Goal: Check status: Check status

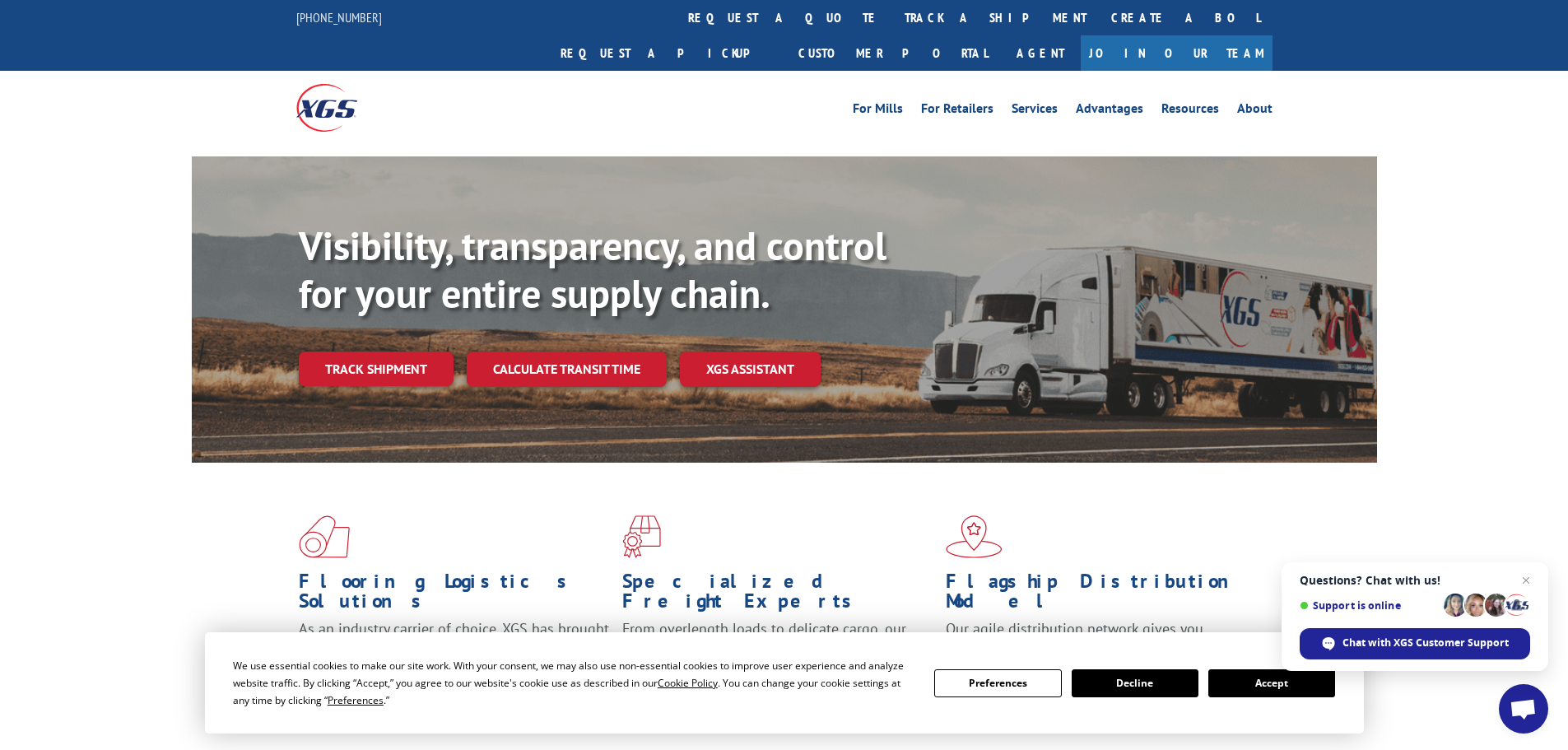
click at [892, 22] on link "track a shipment" at bounding box center [995, 17] width 207 height 36
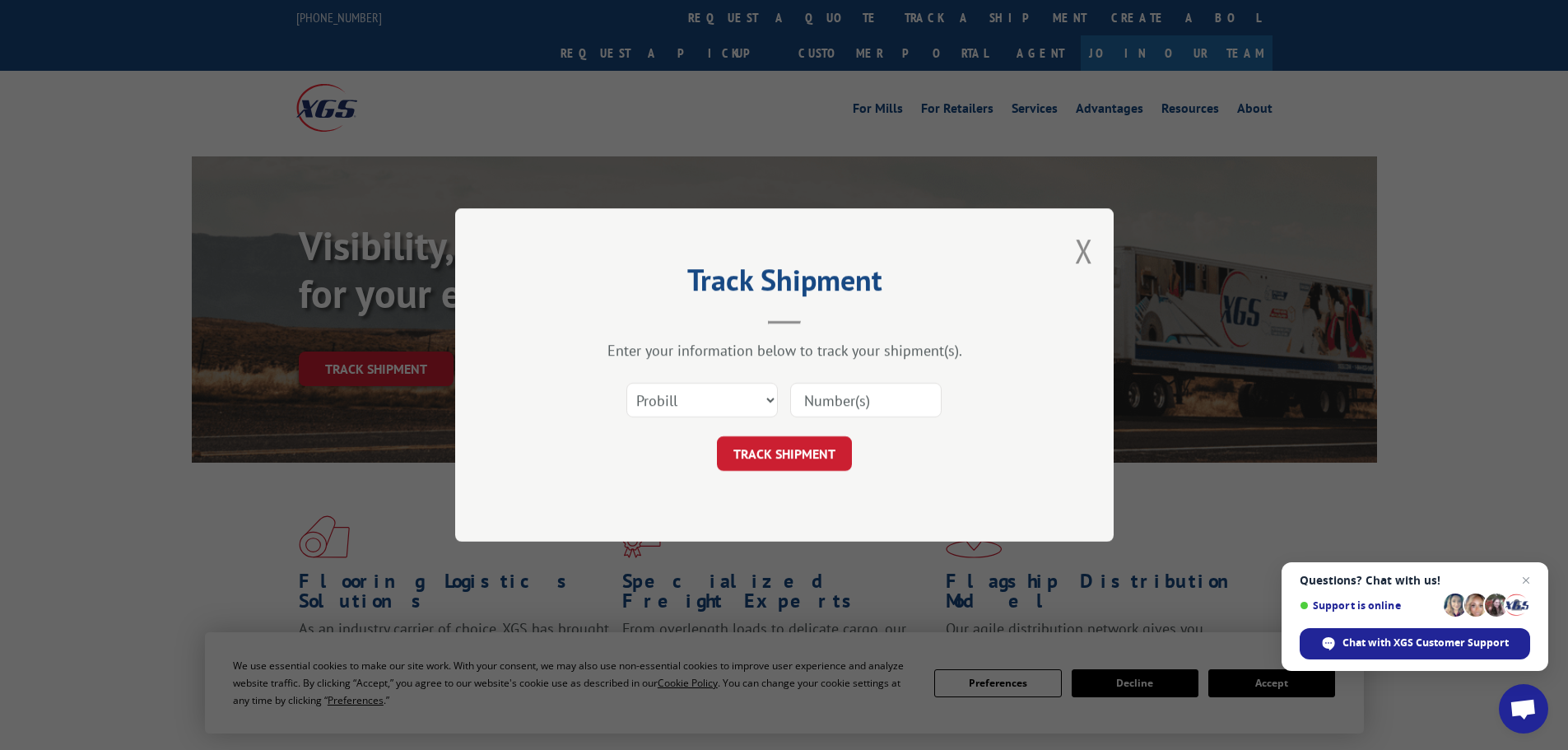
paste input "7037078"
type input "7037078"
click at [770, 470] on button "TRACK SHIPMENT" at bounding box center [784, 454] width 135 height 35
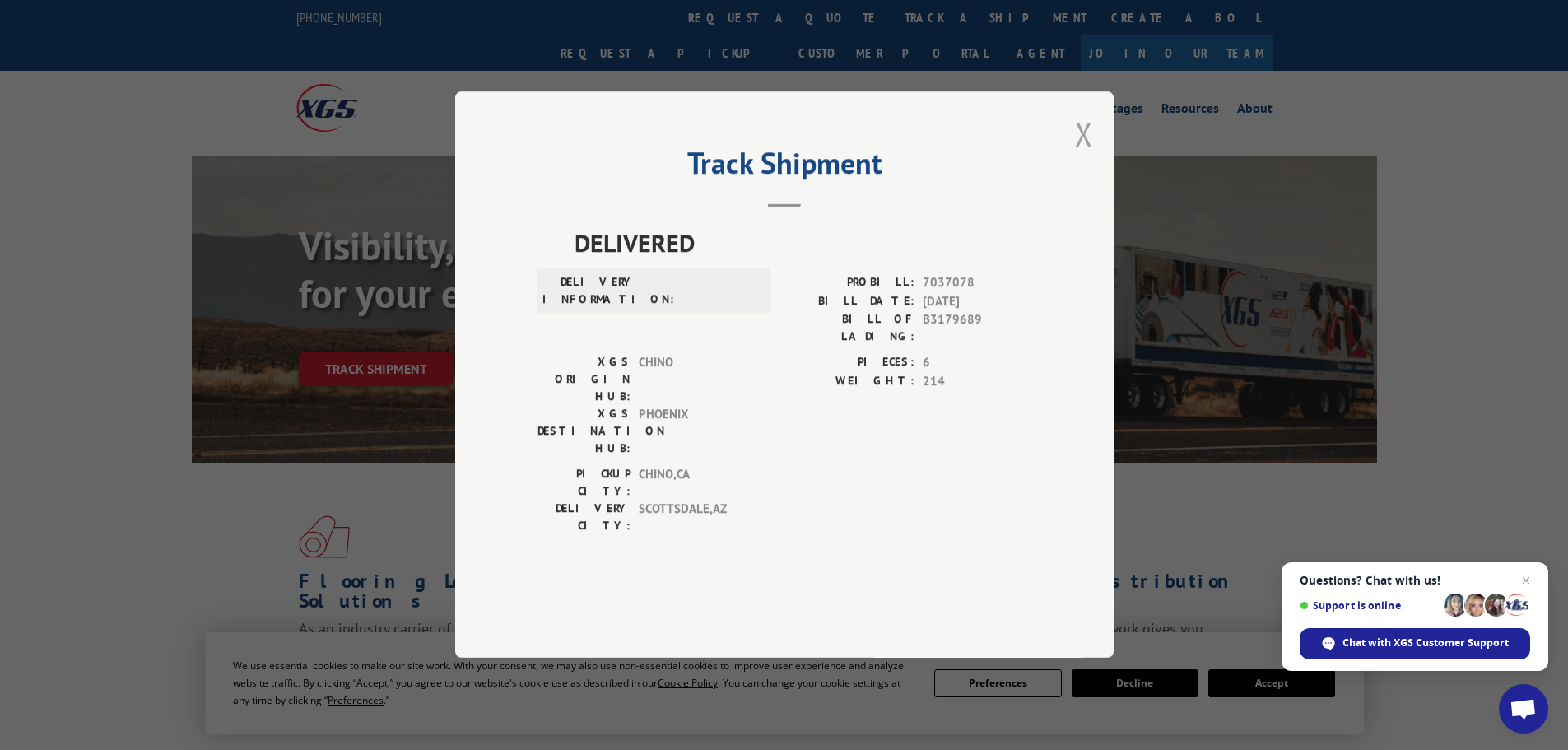
click at [1075, 156] on button "Close modal" at bounding box center [1083, 133] width 18 height 43
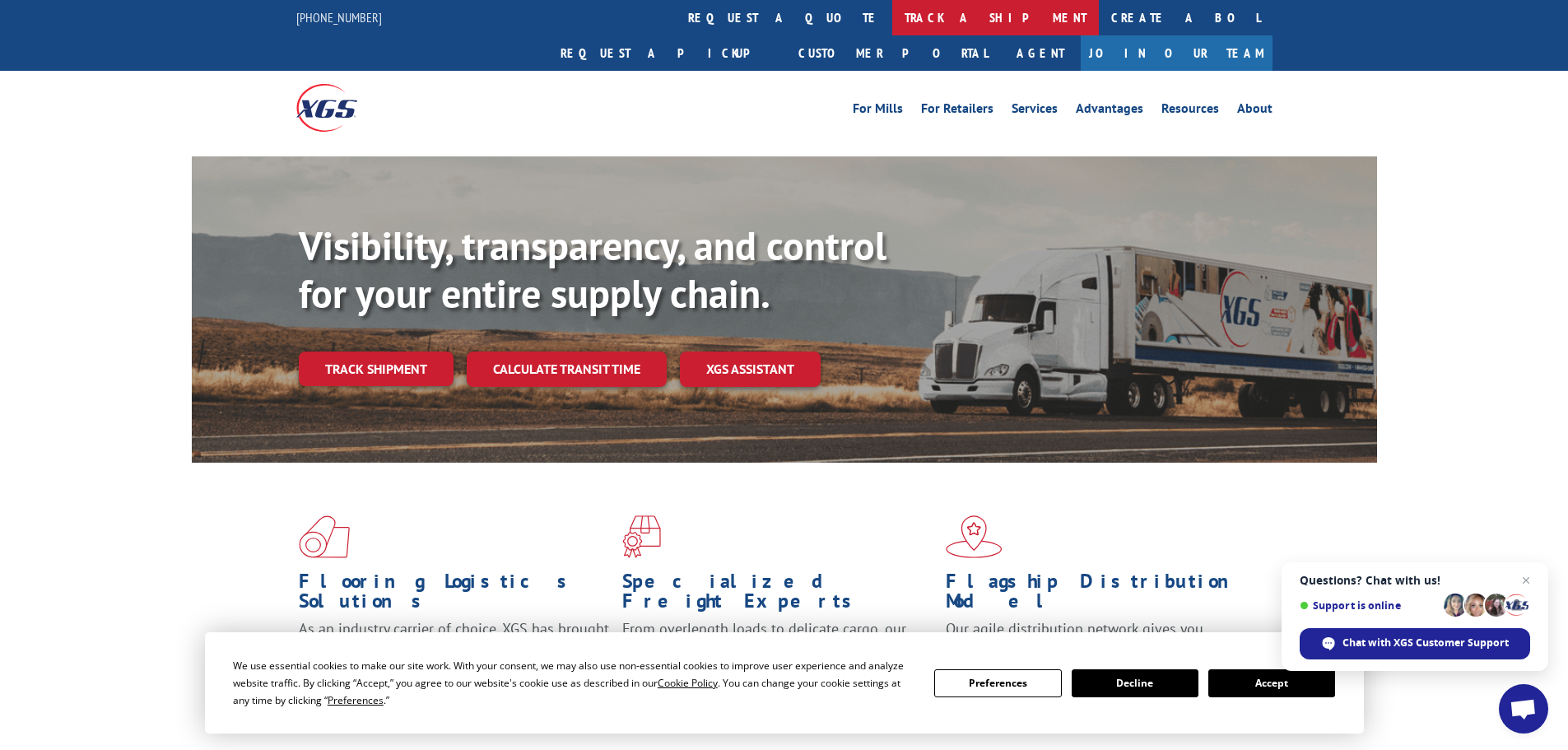
click at [892, 13] on link "track a shipment" at bounding box center [995, 17] width 207 height 36
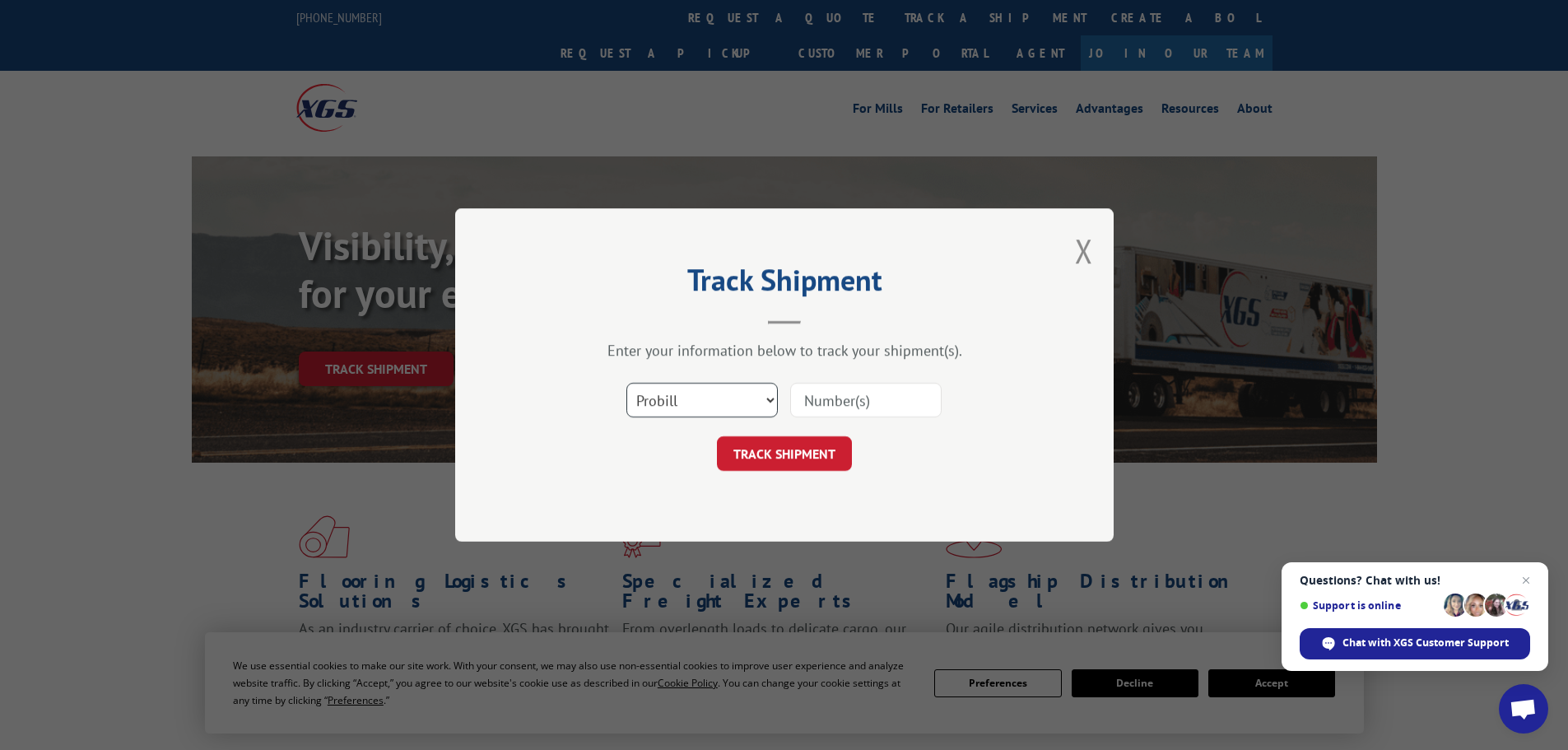
drag, startPoint x: 689, startPoint y: 392, endPoint x: 684, endPoint y: 400, distance: 9.4
click at [689, 392] on select "Select category... Probill BOL PO" at bounding box center [703, 400] width 152 height 35
select select "bol"
click at [627, 383] on select "Select category... Probill BOL PO" at bounding box center [703, 400] width 152 height 35
paste input "7037078"
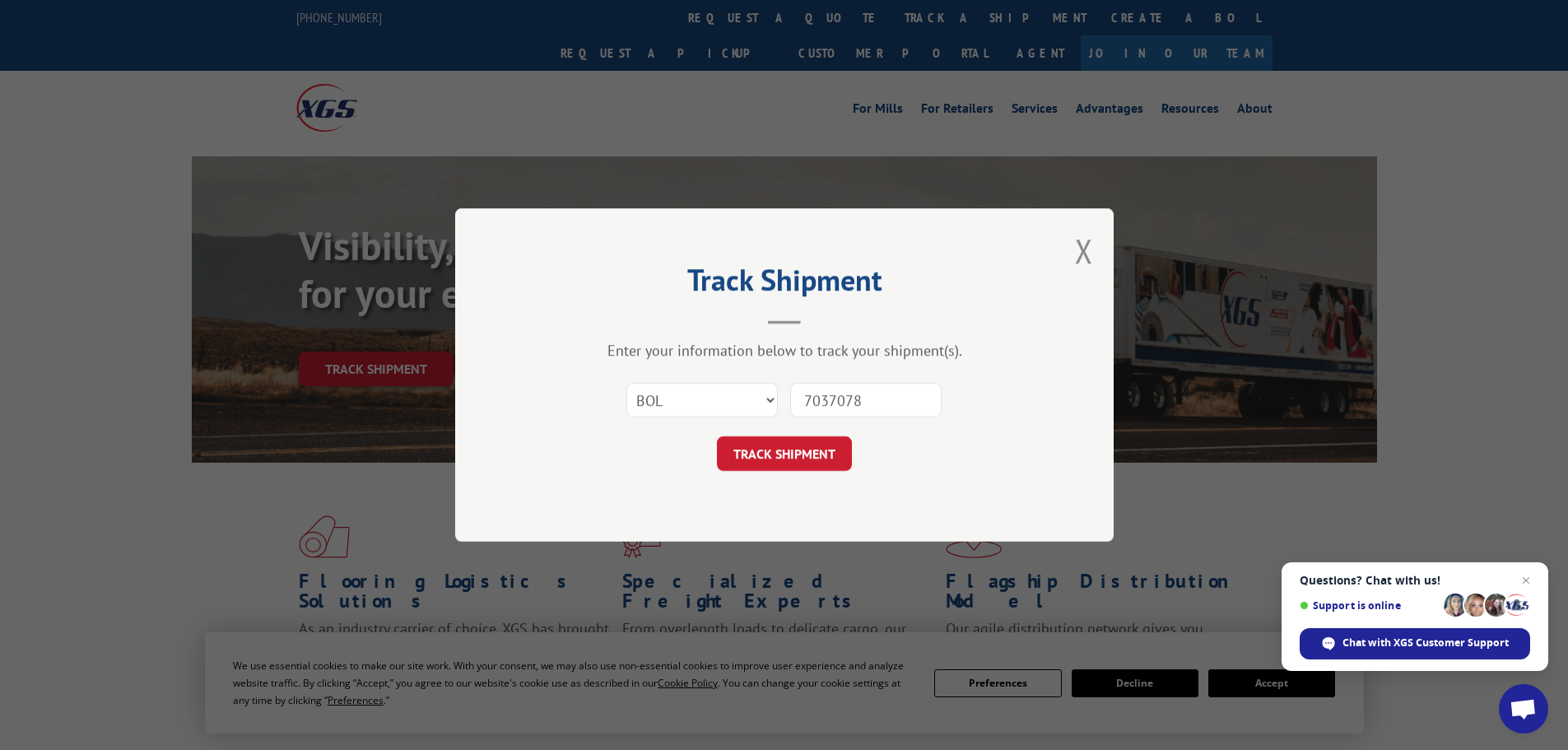
type input "7037078"
click at [799, 436] on form "Select category... Probill BOL PO 7037078 TRACK SHIPMENT" at bounding box center [784, 422] width 494 height 98
click at [799, 454] on button "TRACK SHIPMENT" at bounding box center [784, 454] width 135 height 35
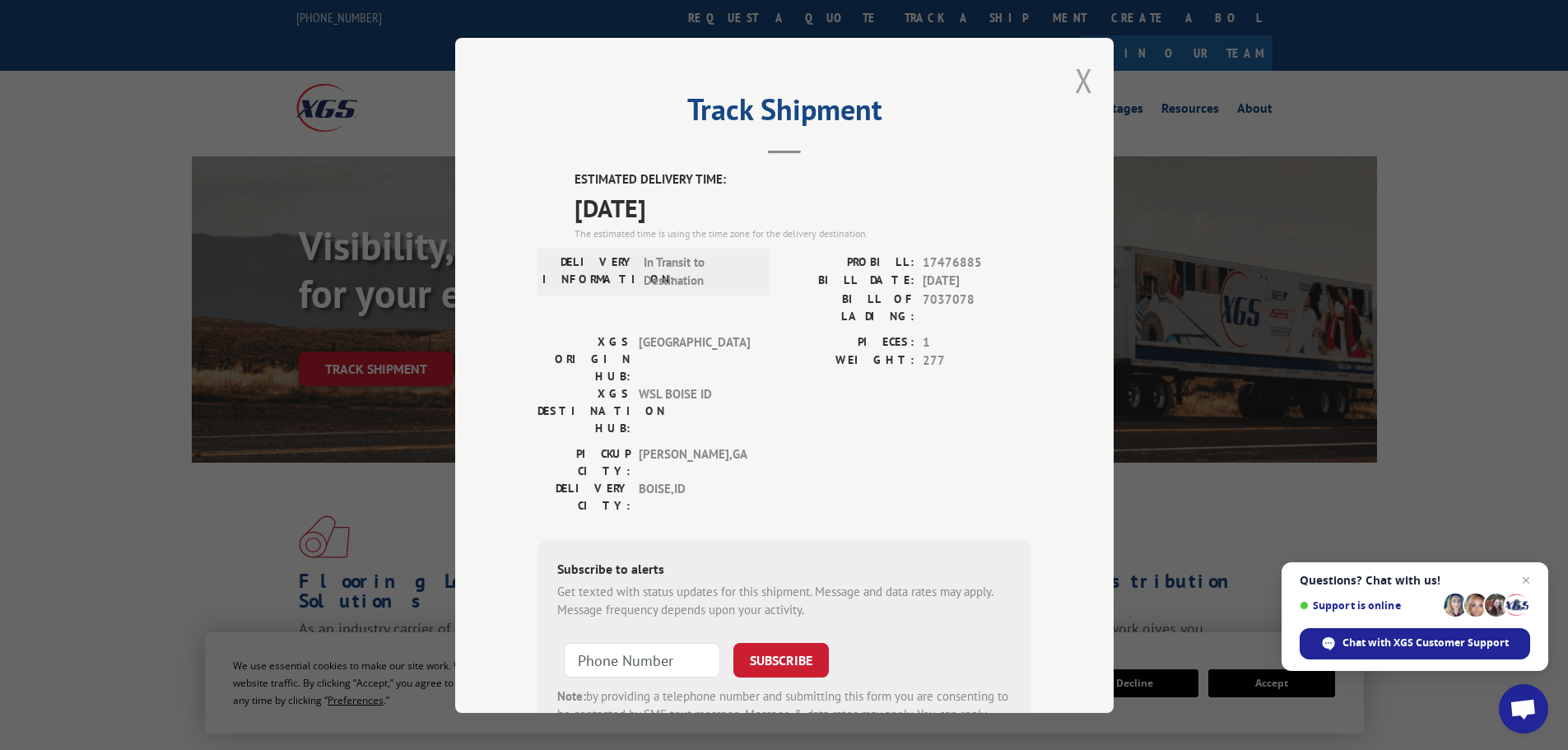
click at [1082, 66] on button "Close modal" at bounding box center [1083, 80] width 18 height 43
